Goal: Check status: Check status

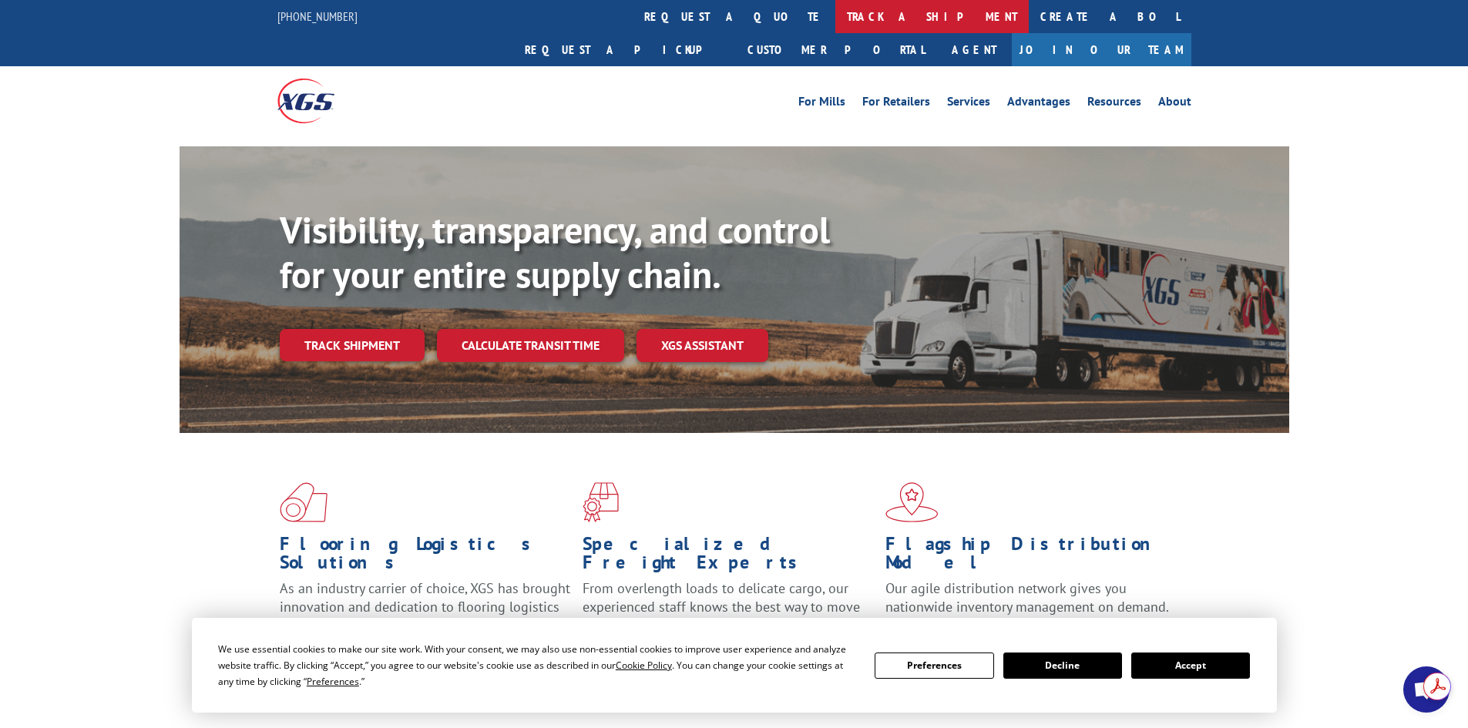
click at [835, 21] on link "track a shipment" at bounding box center [931, 16] width 193 height 33
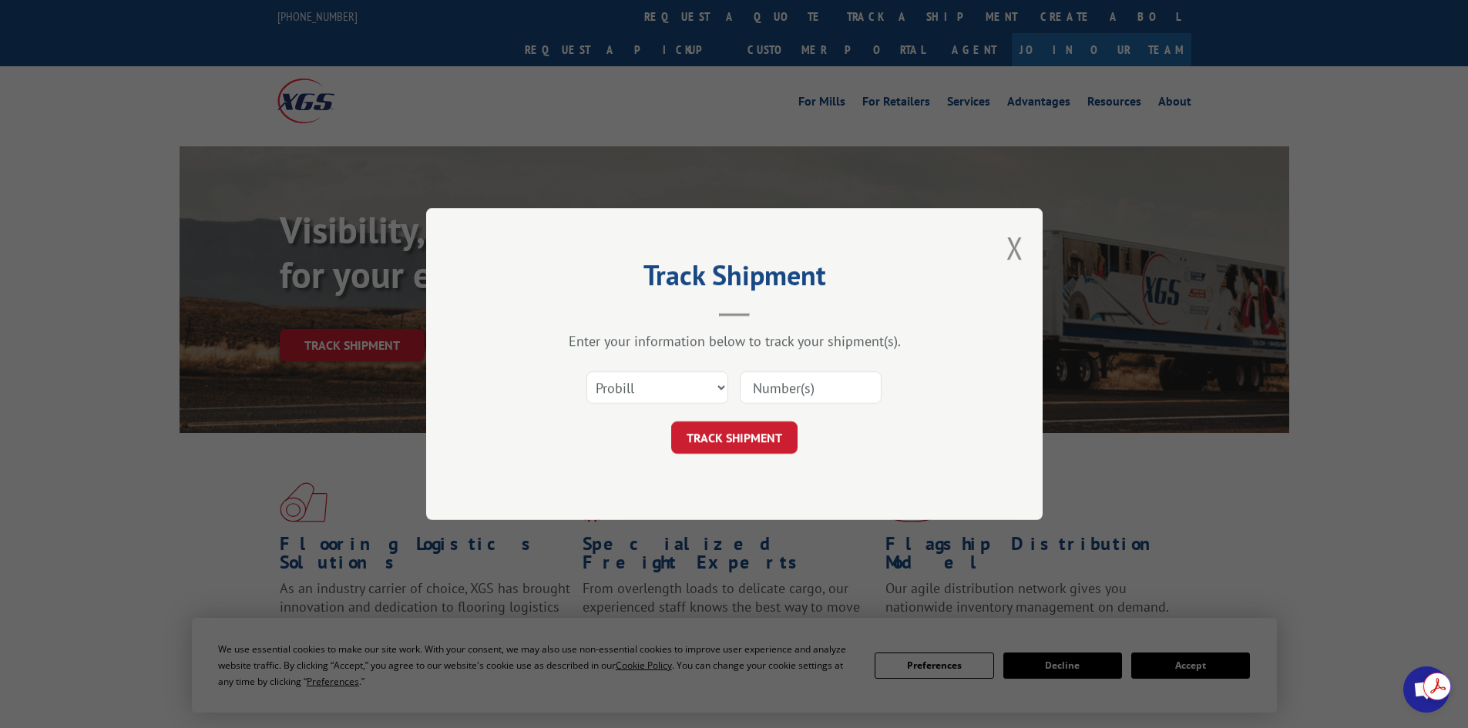
click at [761, 386] on input at bounding box center [811, 387] width 142 height 32
paste input "17634530"
type input "17634530"
click at [701, 427] on button "TRACK SHIPMENT" at bounding box center [734, 438] width 126 height 32
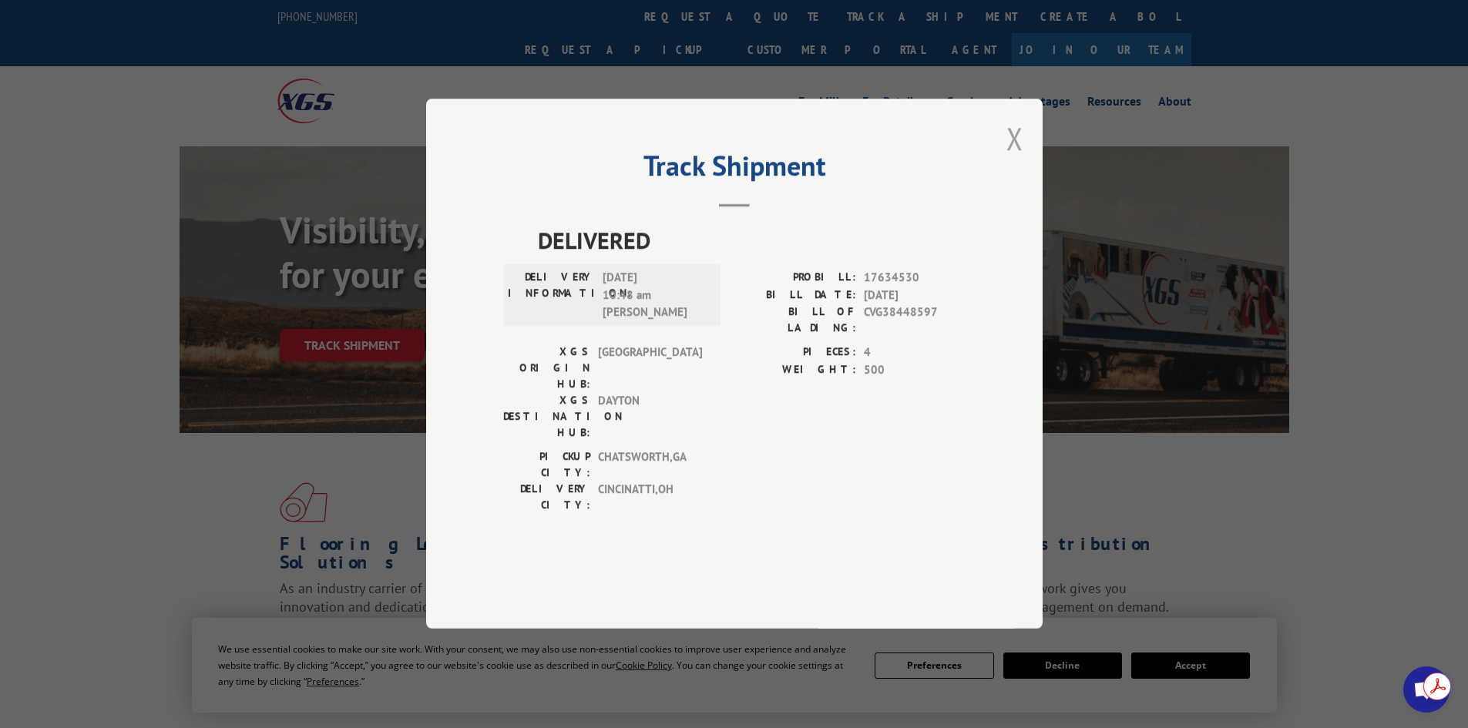
click at [1013, 159] on button "Close modal" at bounding box center [1014, 138] width 17 height 41
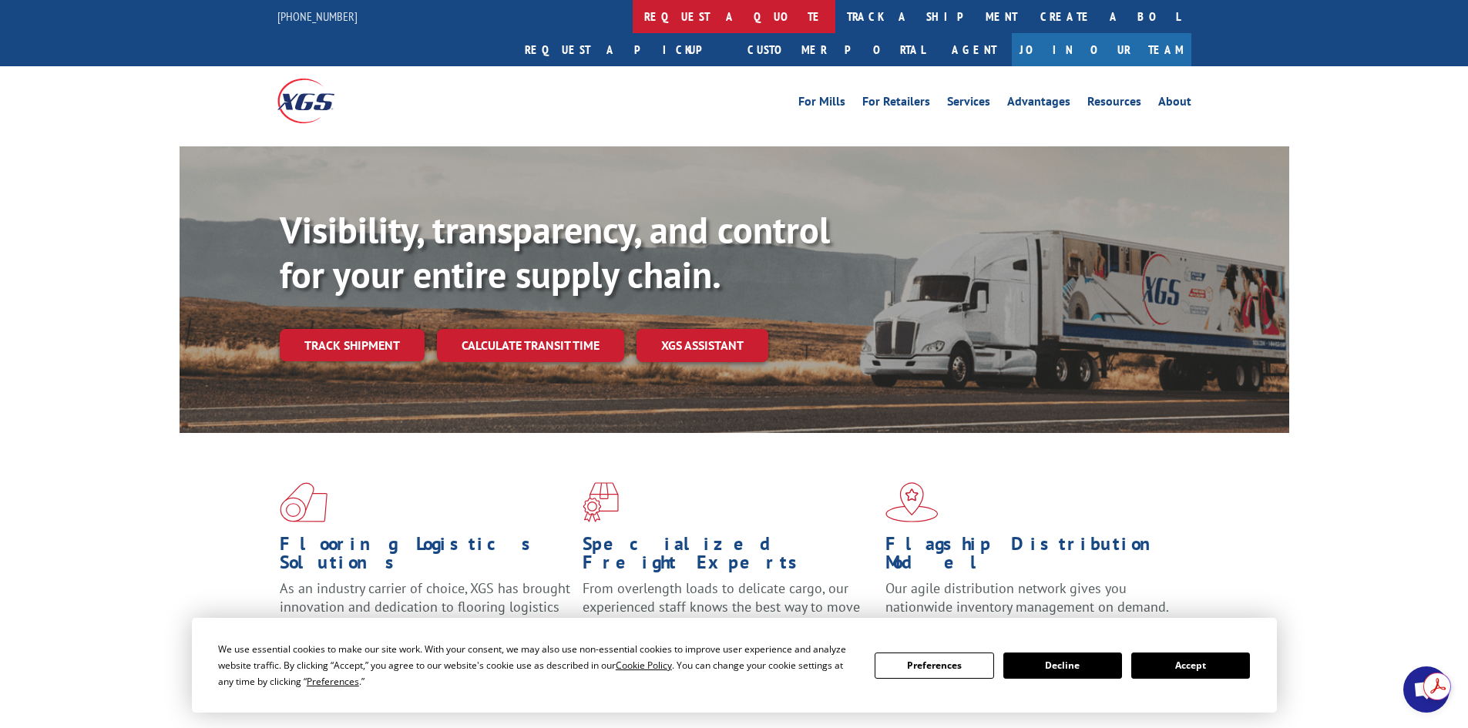
click at [633, 26] on link "request a quote" at bounding box center [734, 16] width 203 height 33
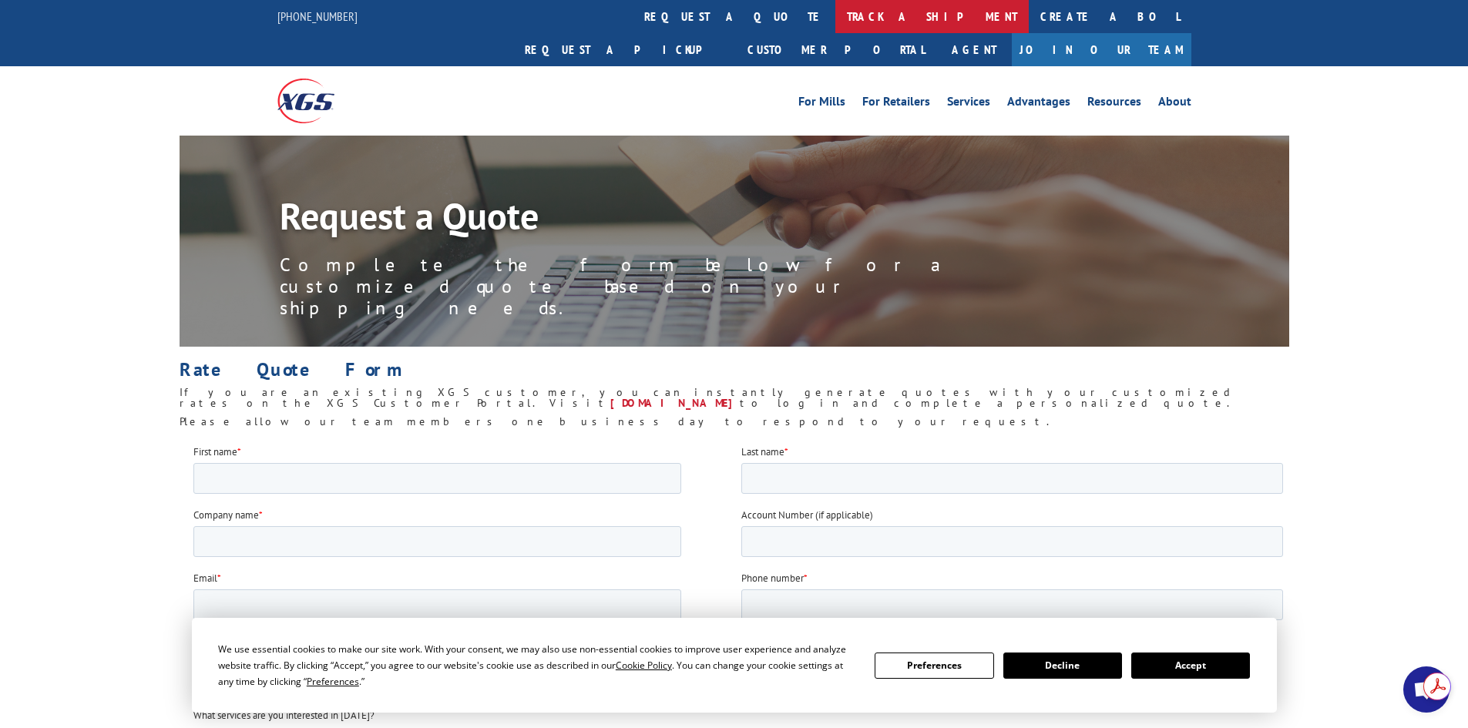
click at [835, 26] on link "track a shipment" at bounding box center [931, 16] width 193 height 33
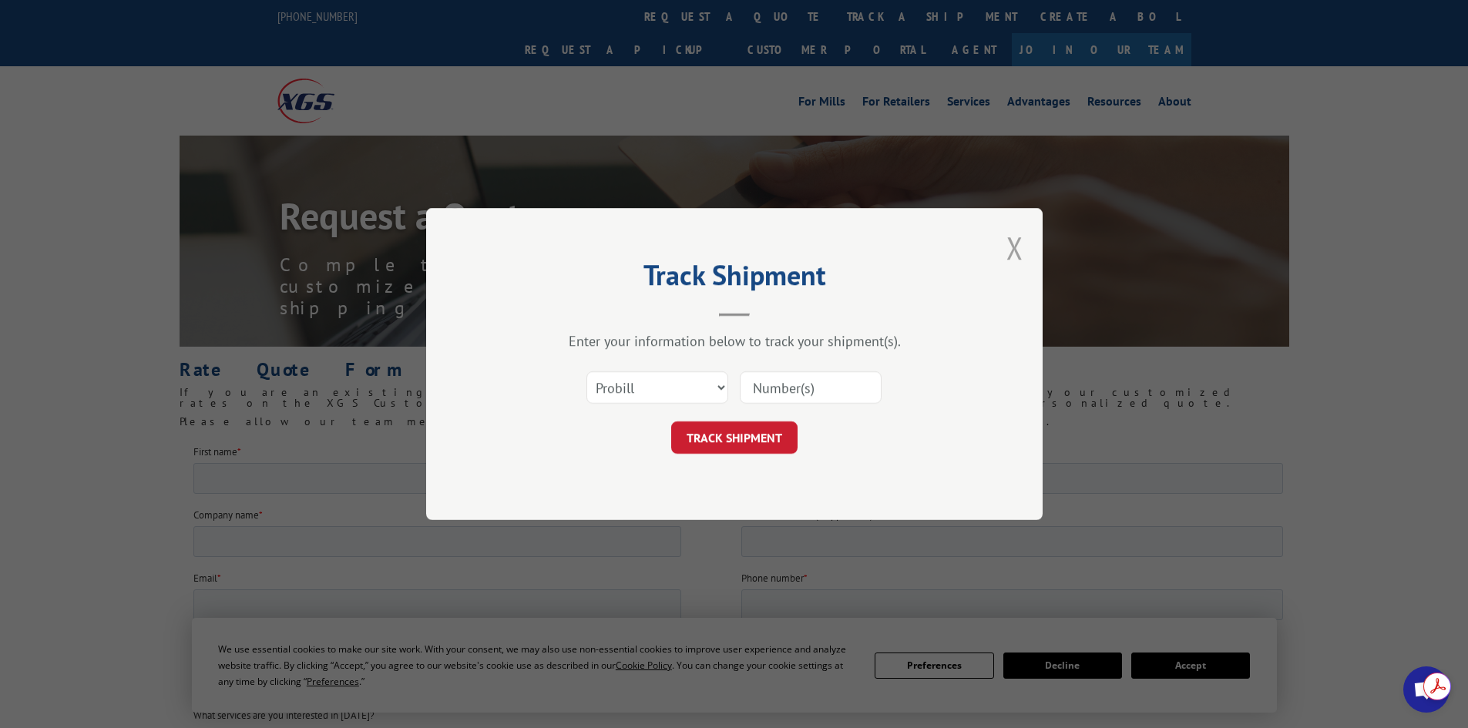
click at [1017, 252] on button "Close modal" at bounding box center [1014, 247] width 17 height 41
